Goal: Information Seeking & Learning: Learn about a topic

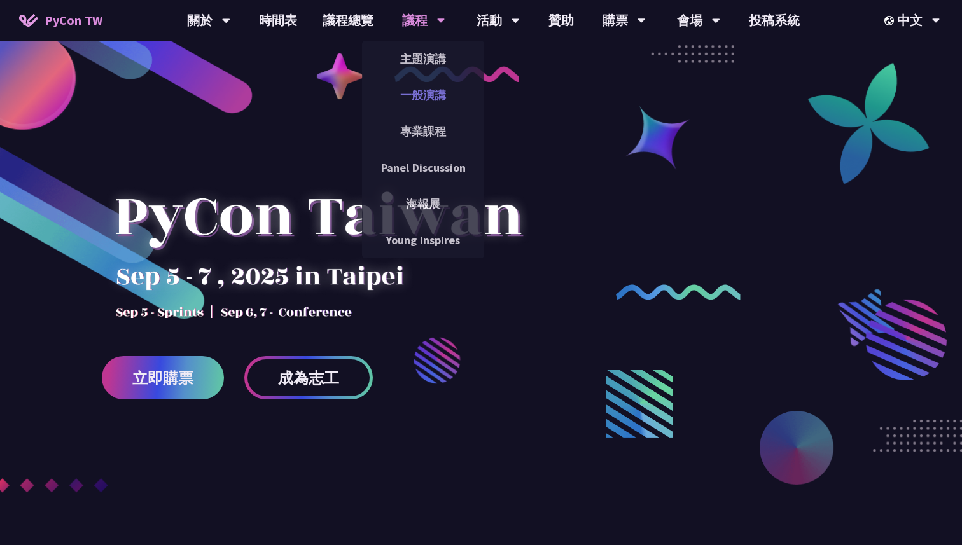
click at [436, 97] on link "一般演講" at bounding box center [423, 95] width 122 height 30
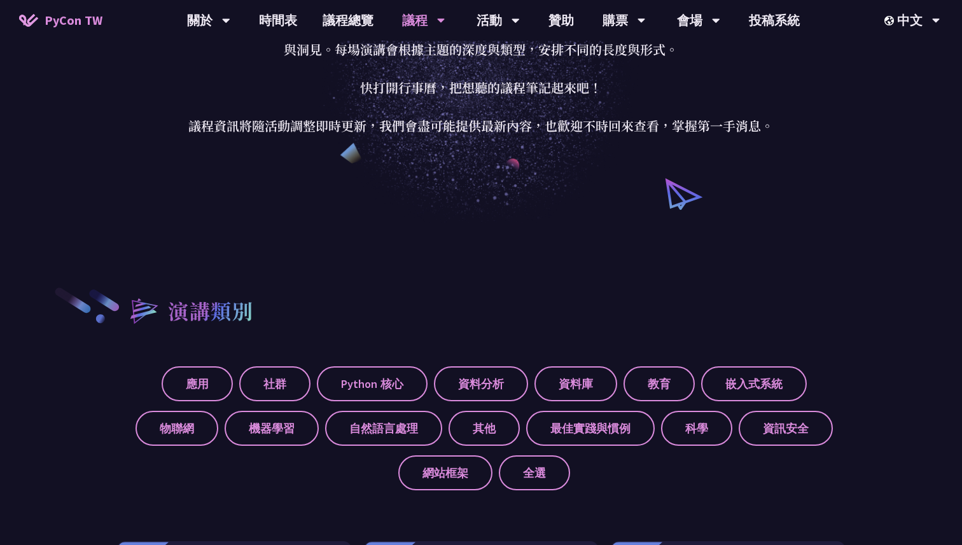
scroll to position [328, 0]
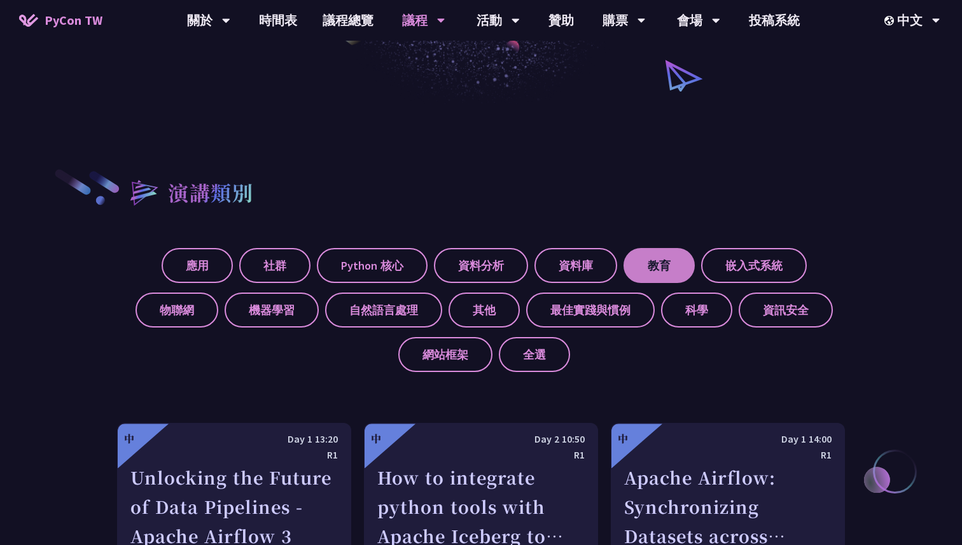
click at [652, 267] on label "教育" at bounding box center [659, 265] width 71 height 35
click at [0, 0] on input "教育" at bounding box center [0, 0] width 0 height 0
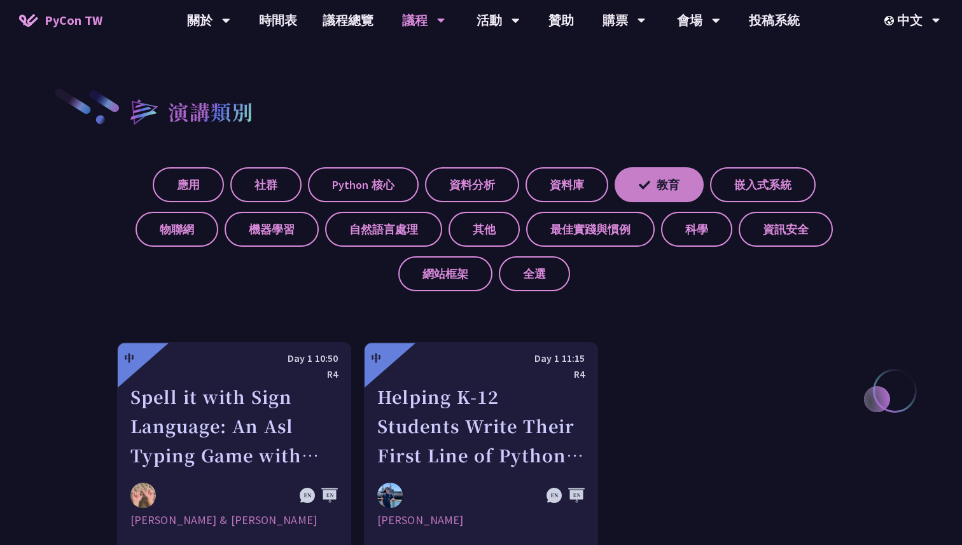
scroll to position [762, 0]
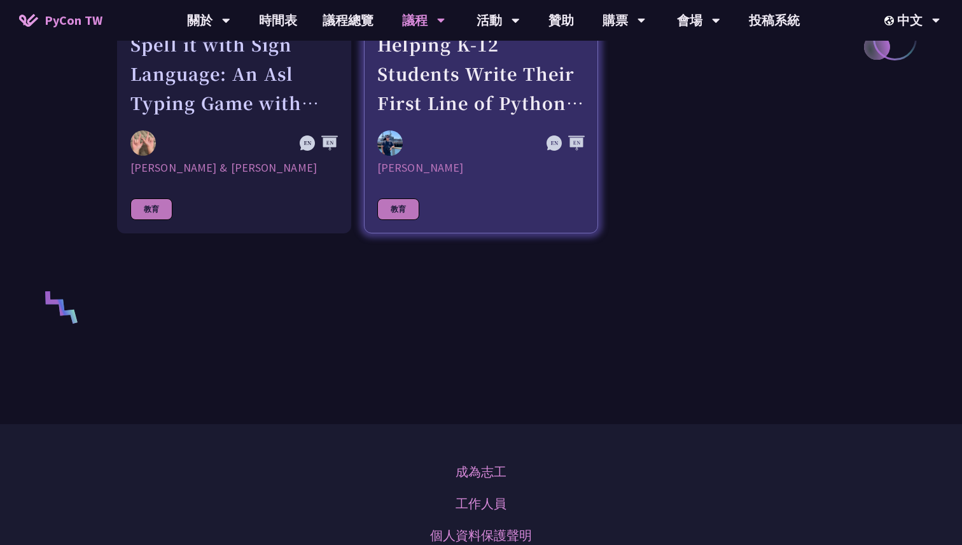
click at [504, 129] on link "中 Day 1 11:15 R4 Helping K-12 Students Write Their First Line of Python: Buildi…" at bounding box center [481, 112] width 234 height 244
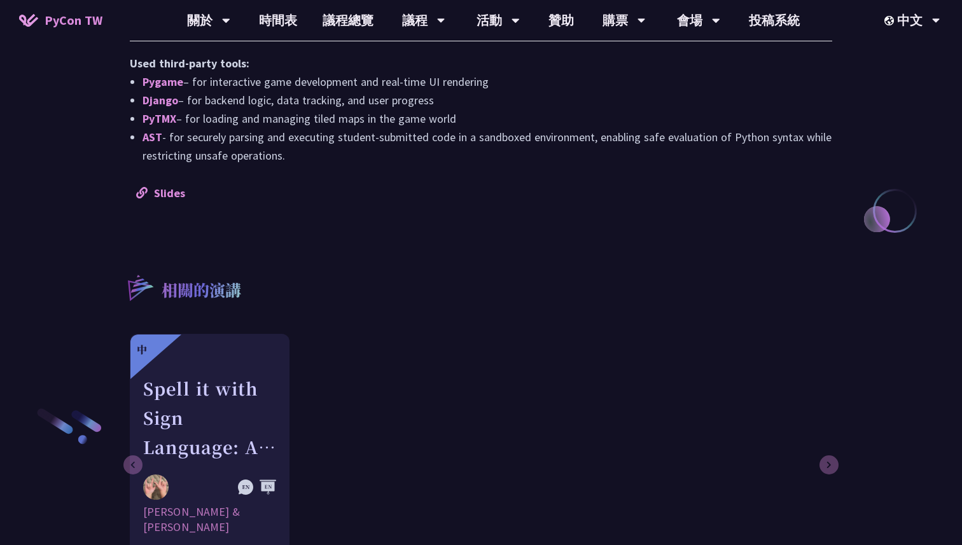
scroll to position [1295, 0]
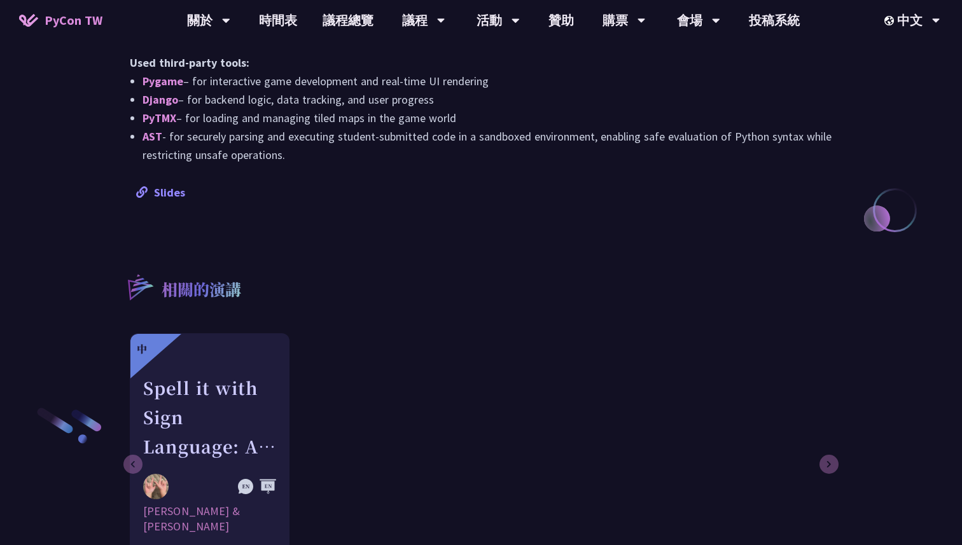
click at [167, 188] on link "Slides" at bounding box center [160, 192] width 49 height 15
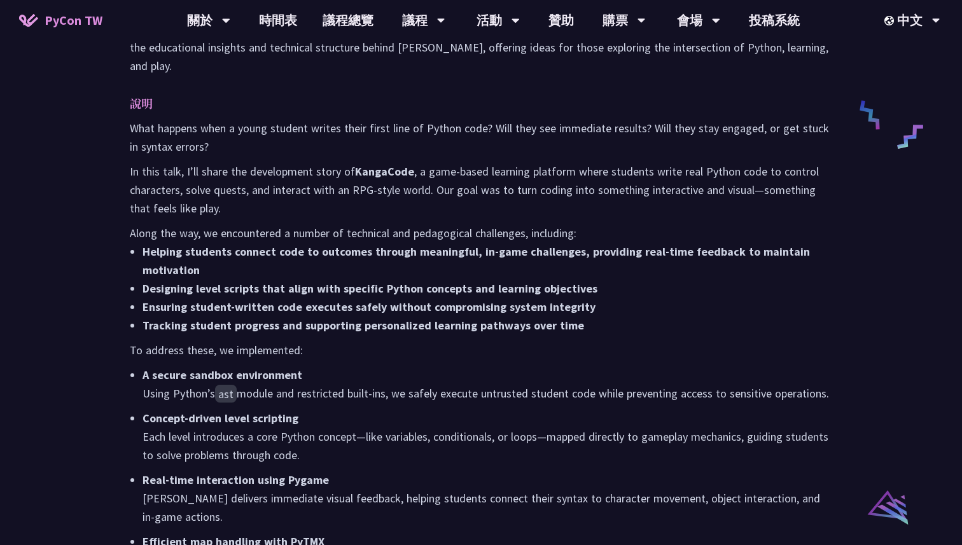
scroll to position [589, 0]
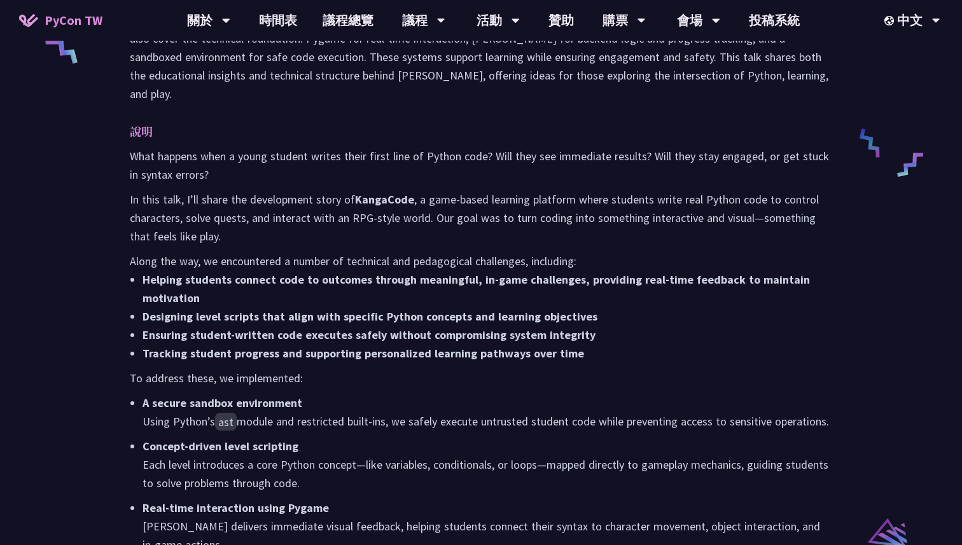
drag, startPoint x: 234, startPoint y: 146, endPoint x: 395, endPoint y: 358, distance: 265.8
click at [395, 358] on div "說明 What happens when a young student writes their first line of Python code? Wi…" at bounding box center [481, 496] width 703 height 748
click at [395, 358] on strong "Tracking student progress and supporting personalized learning pathways over ti…" at bounding box center [364, 353] width 442 height 15
drag, startPoint x: 395, startPoint y: 361, endPoint x: 279, endPoint y: 140, distance: 249.4
click at [279, 140] on div "說明 What happens when a young student writes their first line of Python code? Wi…" at bounding box center [481, 496] width 703 height 748
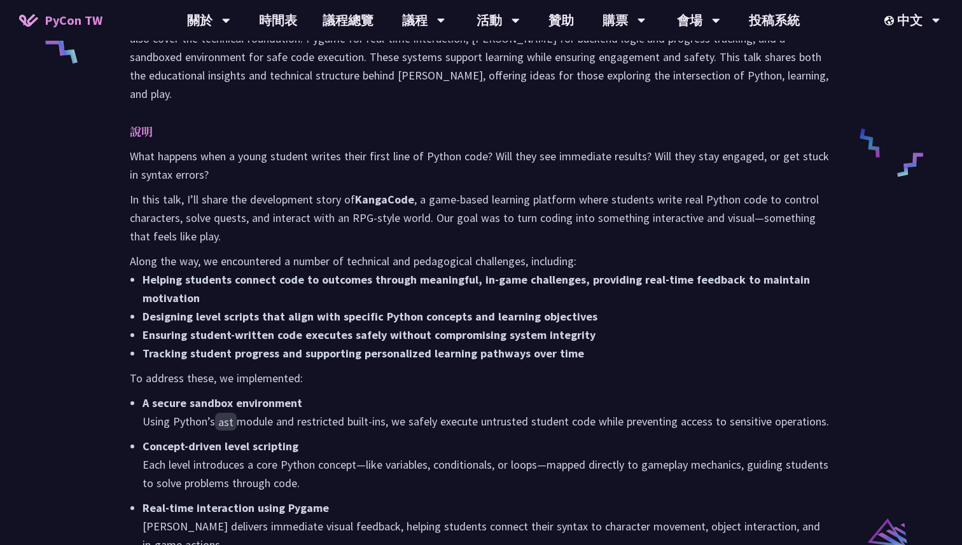
click at [279, 140] on p "說明" at bounding box center [468, 131] width 677 height 18
